Goal: Find specific page/section: Find specific page/section

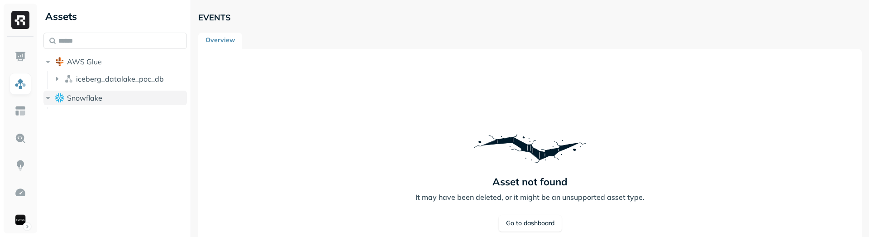
click at [93, 98] on span "Snowflake" at bounding box center [84, 97] width 35 height 9
click at [122, 100] on button "Snowflake" at bounding box center [114, 98] width 143 height 14
click at [121, 100] on button "Snowflake" at bounding box center [114, 98] width 143 height 14
click at [119, 97] on button "Snowflake" at bounding box center [114, 98] width 143 height 14
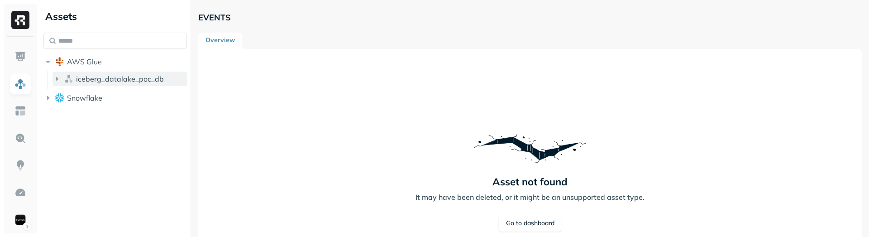
click at [120, 85] on button "iceberg_datalake_poc_db" at bounding box center [120, 79] width 135 height 14
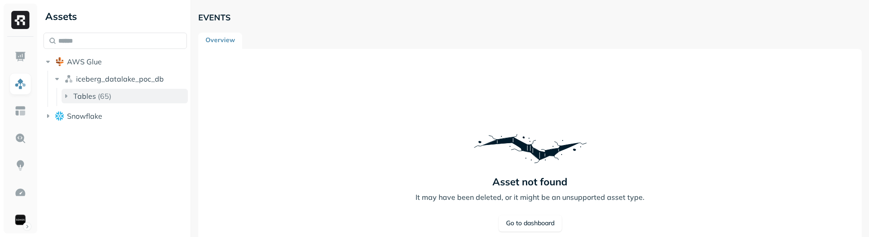
click at [120, 99] on button "Tables ( 65 )" at bounding box center [125, 96] width 126 height 14
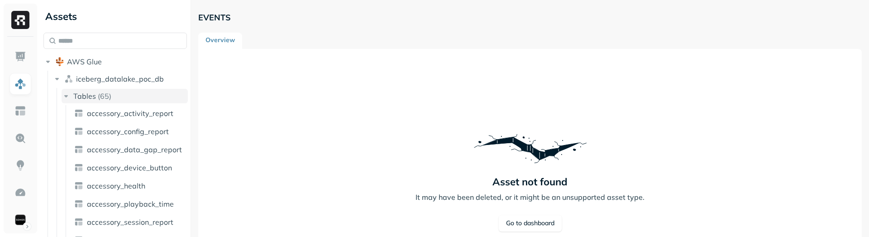
click at [120, 99] on button "Tables ( 65 )" at bounding box center [125, 96] width 126 height 14
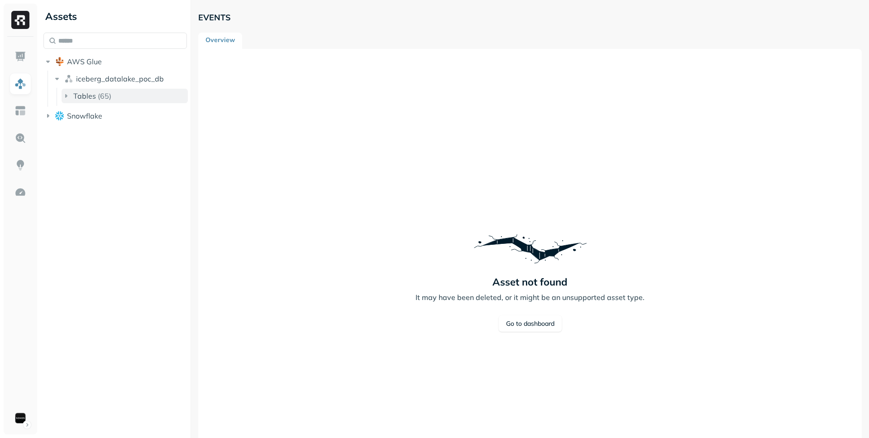
click at [102, 92] on p "( 65 )" at bounding box center [105, 95] width 14 height 9
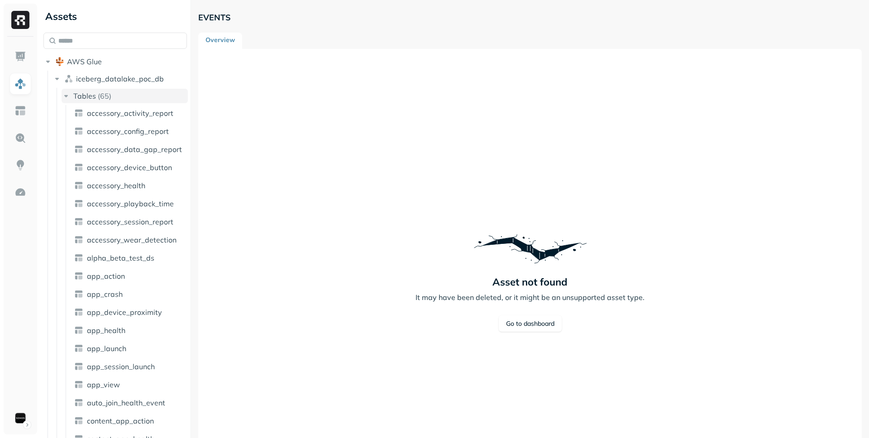
click at [102, 92] on p "( 65 )" at bounding box center [105, 95] width 14 height 9
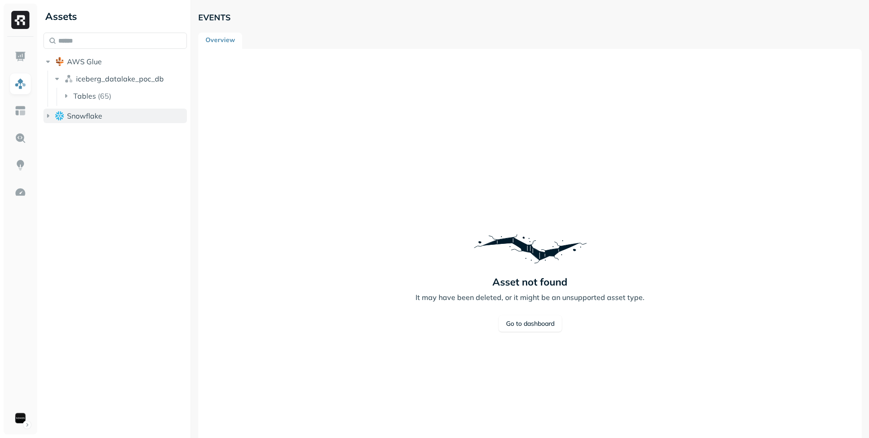
click at [96, 110] on button "Snowflake" at bounding box center [114, 116] width 143 height 14
click at [105, 116] on button "Snowflake" at bounding box center [114, 116] width 143 height 14
click at [97, 73] on button "Snowflake" at bounding box center [114, 79] width 143 height 14
click at [17, 54] on img at bounding box center [20, 57] width 12 height 12
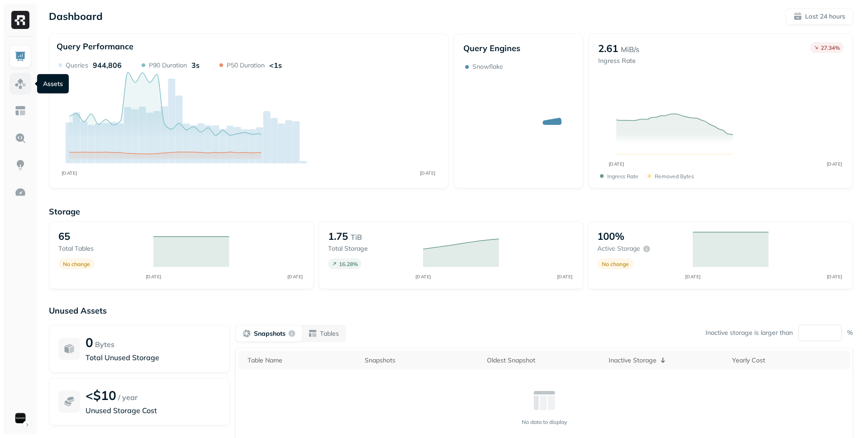
click at [19, 89] on img at bounding box center [20, 84] width 12 height 12
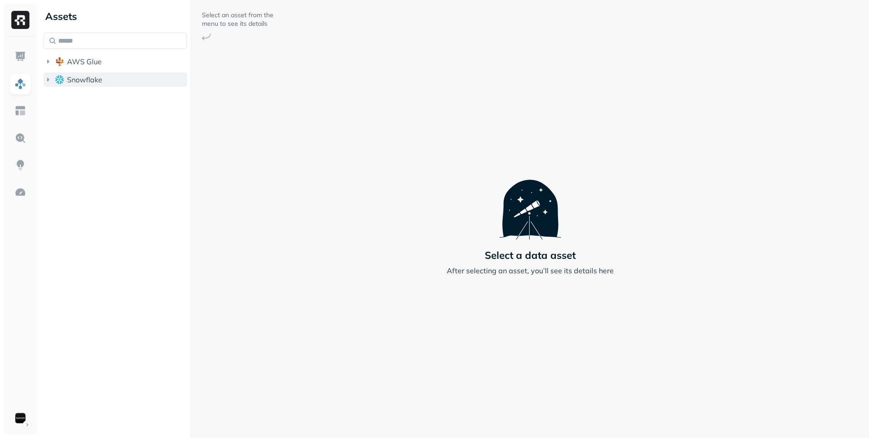
click at [97, 84] on span "Snowflake" at bounding box center [84, 79] width 35 height 9
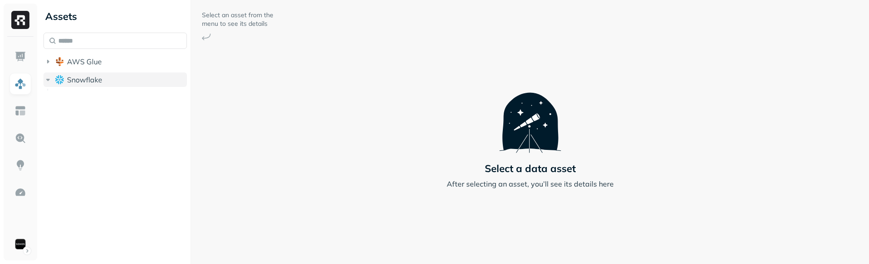
click at [91, 76] on span "Snowflake" at bounding box center [84, 79] width 35 height 9
click at [96, 66] on button "AWS Glue" at bounding box center [114, 61] width 143 height 14
click at [96, 66] on span "AWS Glue" at bounding box center [84, 61] width 35 height 9
click at [94, 78] on span "Snowflake" at bounding box center [84, 79] width 35 height 9
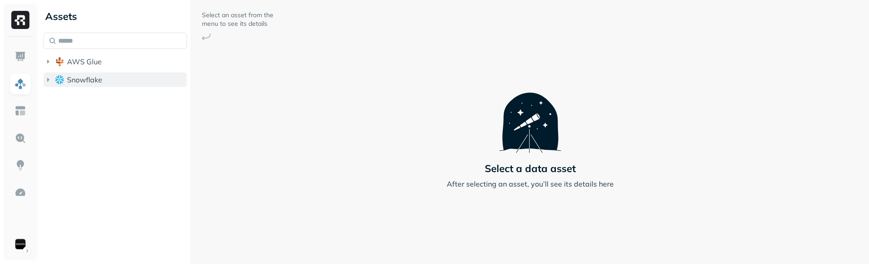
click at [94, 78] on span "Snowflake" at bounding box center [84, 79] width 35 height 9
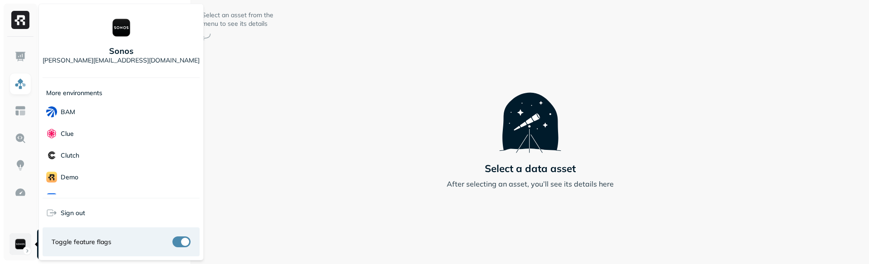
click at [24, 244] on html "Assets AWS Glue Snowflake Select an asset from the menu to see its details Sele…" at bounding box center [434, 132] width 869 height 264
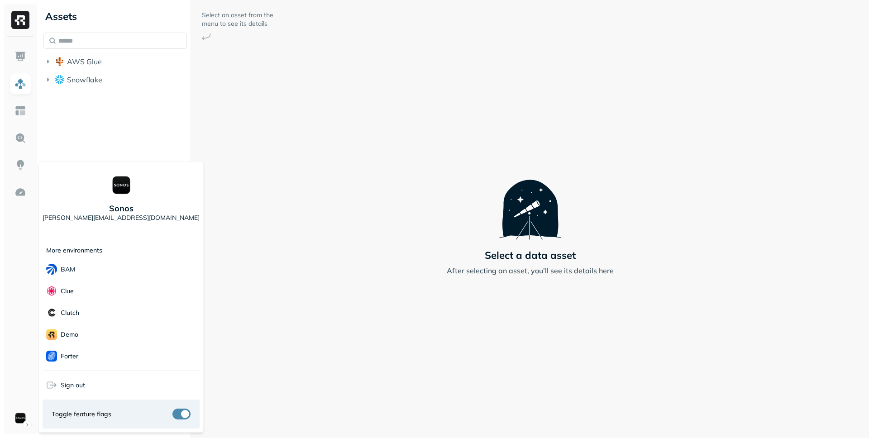
click at [330, 165] on html "Assets AWS Glue Snowflake Select an asset from the menu to see its details Sele…" at bounding box center [434, 219] width 869 height 438
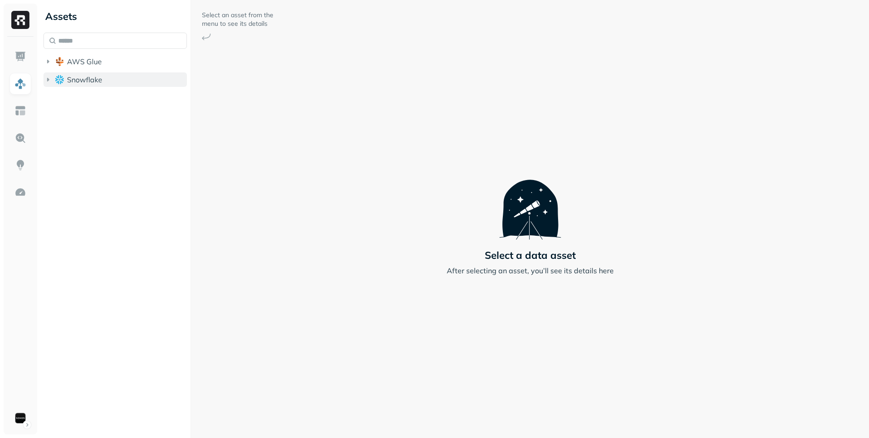
click at [93, 83] on span "Snowflake" at bounding box center [84, 79] width 35 height 9
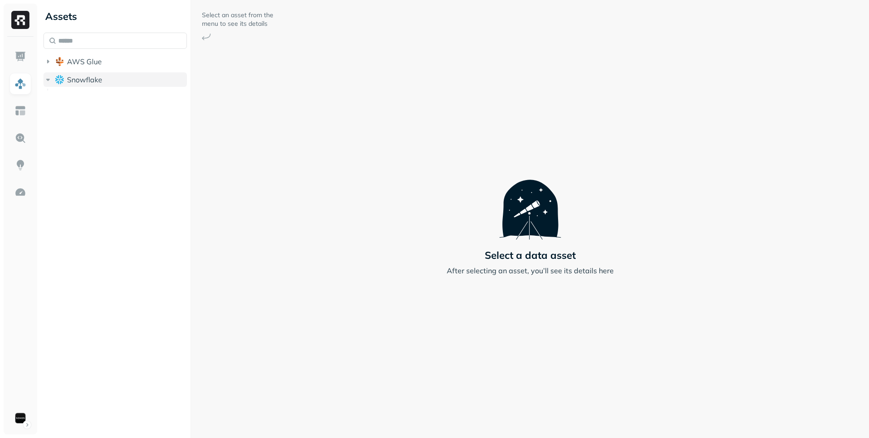
click at [93, 83] on span "Snowflake" at bounding box center [84, 79] width 35 height 9
click at [87, 82] on span "Snowflake" at bounding box center [84, 79] width 35 height 9
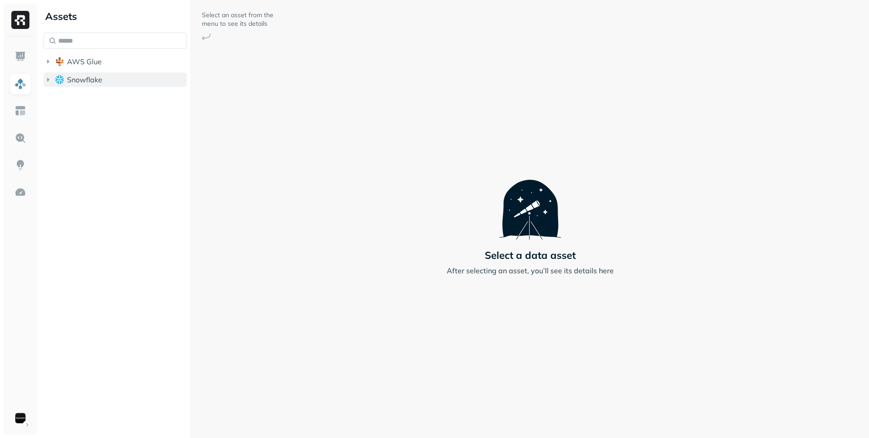
click at [87, 82] on span "Snowflake" at bounding box center [84, 79] width 35 height 9
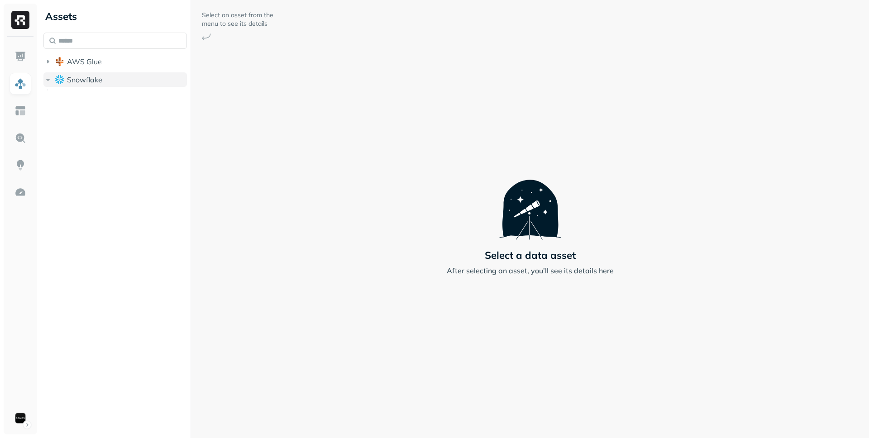
click at [87, 82] on span "Snowflake" at bounding box center [84, 79] width 35 height 9
click at [19, 412] on html "Assets AWS Glue Snowflake Select an asset from the menu to see its details Sele…" at bounding box center [434, 219] width 869 height 438
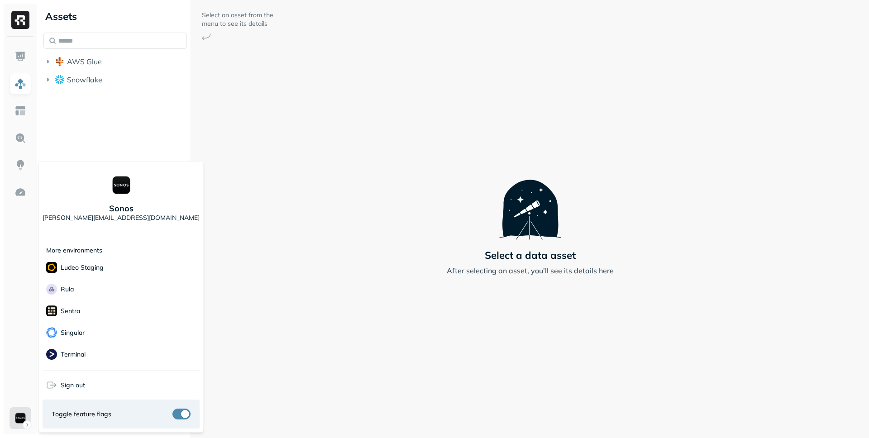
scroll to position [160, 0]
click at [123, 326] on div "Singular" at bounding box center [121, 327] width 157 height 22
